Goal: Task Accomplishment & Management: Manage account settings

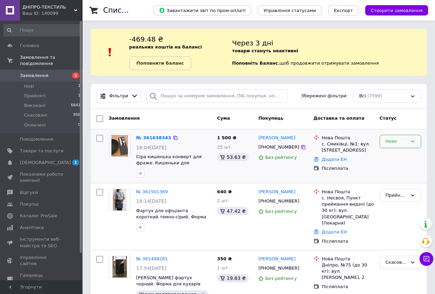
click at [415, 140] on icon at bounding box center [413, 142] width 6 height 6
click at [394, 157] on li "Прийнято" at bounding box center [400, 156] width 41 height 13
click at [141, 173] on icon "button" at bounding box center [141, 174] width 6 height 6
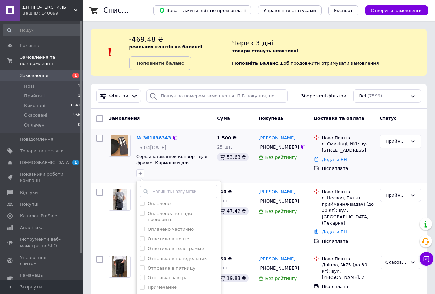
scroll to position [161, 0]
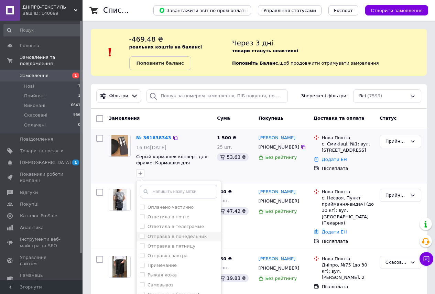
click at [141, 234] on input "Отправка в понедельник" at bounding box center [142, 236] width 4 height 4
checkbox input "true"
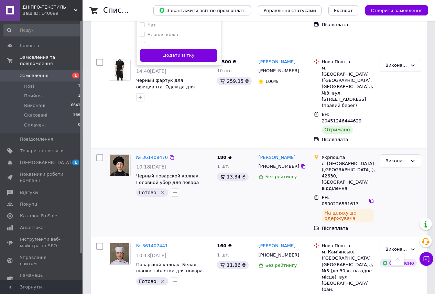
scroll to position [241, 0]
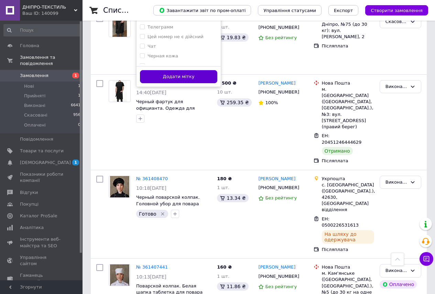
click at [177, 73] on button "Додати мітку" at bounding box center [178, 76] width 77 height 13
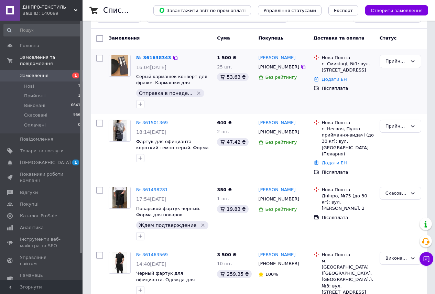
scroll to position [161, 0]
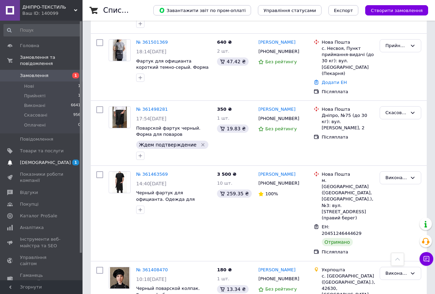
click at [29, 160] on span "[DEMOGRAPHIC_DATA]" at bounding box center [45, 163] width 51 height 6
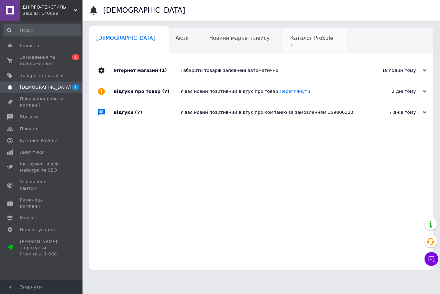
click at [290, 43] on span "1" at bounding box center [311, 45] width 43 height 5
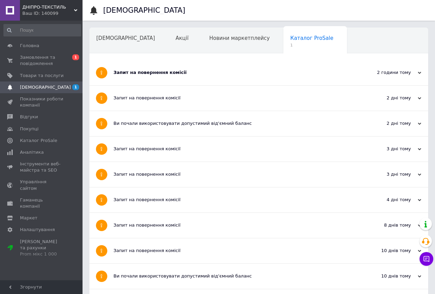
click at [157, 71] on div "Запит на повернення комісії" at bounding box center [233, 72] width 239 height 6
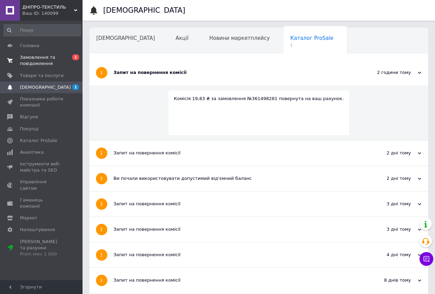
click at [33, 57] on span "Замовлення та повідомлення" at bounding box center [42, 60] width 44 height 12
